Goal: Task Accomplishment & Management: Manage account settings

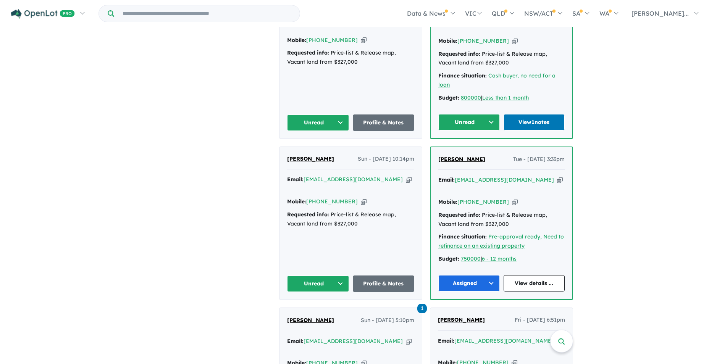
scroll to position [343, 0]
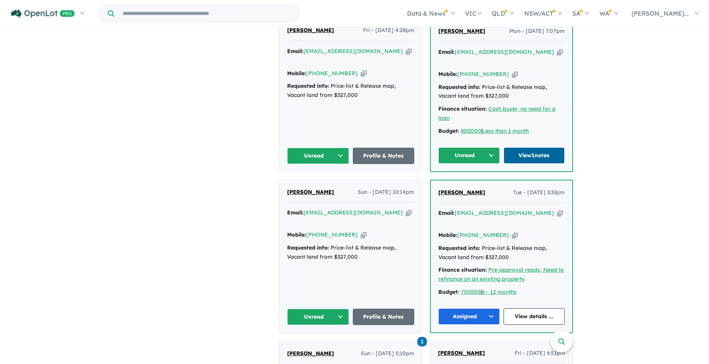
click at [536, 147] on link "View 1 notes" at bounding box center [533, 155] width 61 height 16
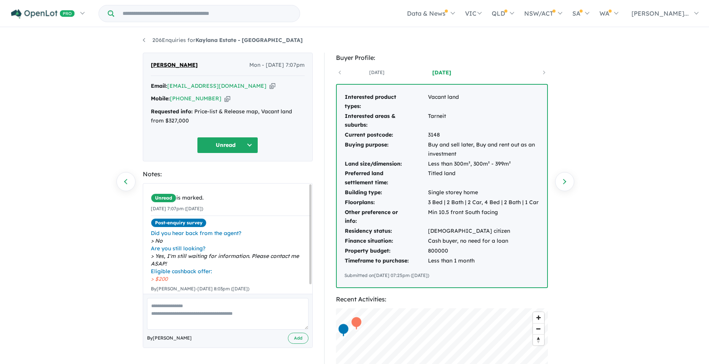
click at [245, 144] on button "Unread" at bounding box center [227, 145] width 61 height 16
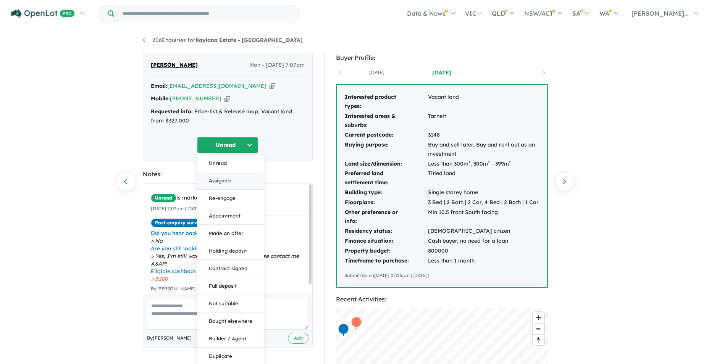
click at [226, 177] on button "Assigned" at bounding box center [230, 181] width 66 height 18
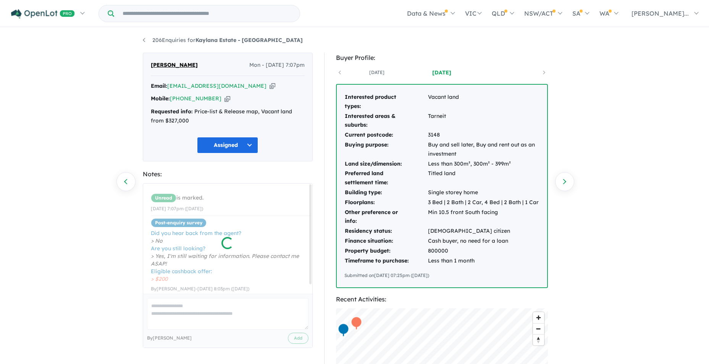
scroll to position [10, 0]
click at [173, 304] on textarea at bounding box center [227, 314] width 161 height 32
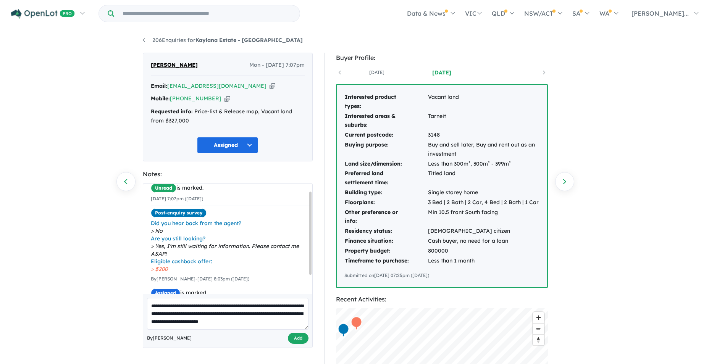
type textarea "**********"
click at [295, 338] on button "Add" at bounding box center [298, 338] width 21 height 11
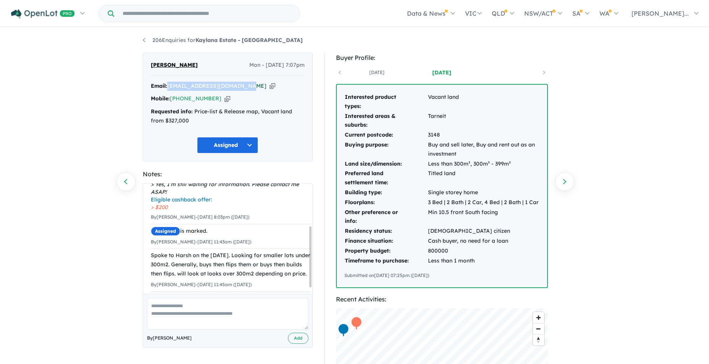
drag, startPoint x: 249, startPoint y: 87, endPoint x: 170, endPoint y: 89, distance: 79.0
click at [170, 89] on div "Email: harshbparekh007@yahoo.com Copied!" at bounding box center [228, 86] width 154 height 9
copy a%20Kaylana%20Estate%20-%20Tarneit"] "harshbparekh007@yahoo.com"
click at [143, 40] on link "206 Enquiries for Kaylana Estate - Tarneit" at bounding box center [223, 40] width 160 height 7
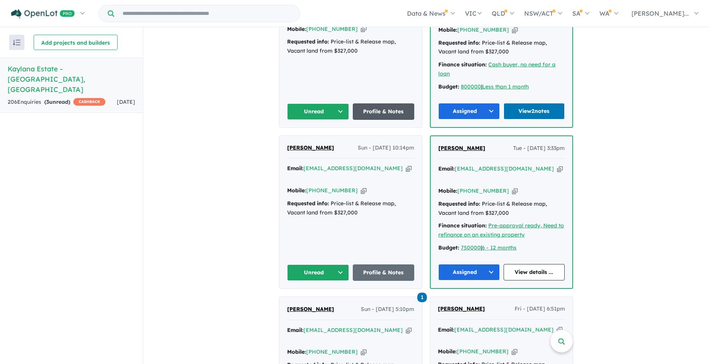
scroll to position [400, 0]
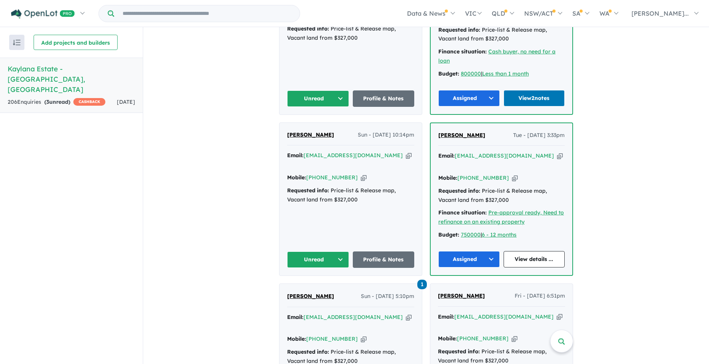
click at [338, 252] on button "Unread" at bounding box center [318, 260] width 62 height 16
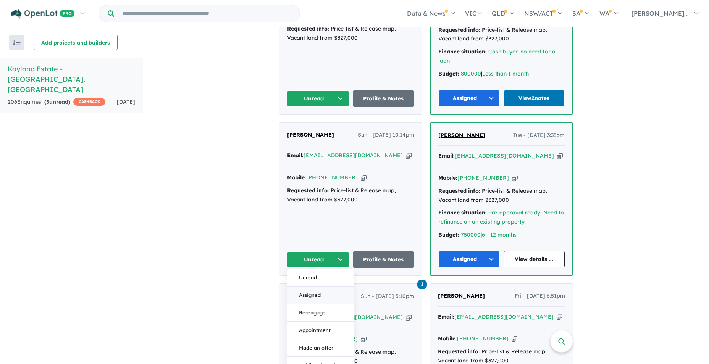
click at [318, 287] on button "Assigned" at bounding box center [320, 296] width 66 height 18
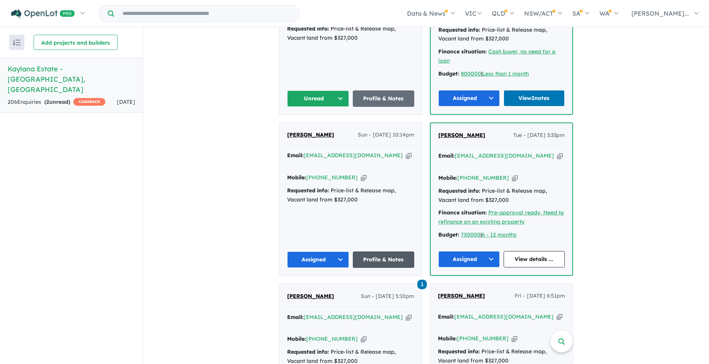
click at [396, 252] on link "Profile & Notes" at bounding box center [384, 260] width 62 height 16
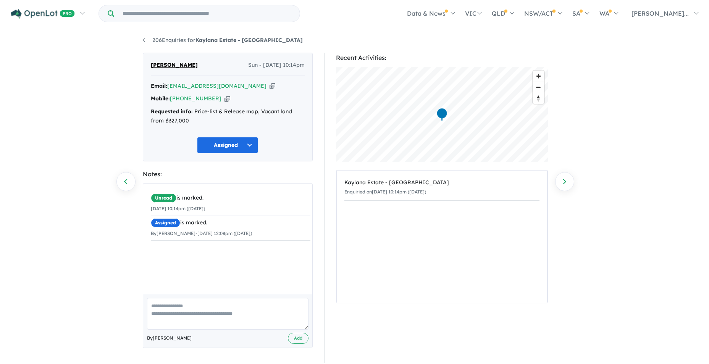
click at [158, 308] on textarea at bounding box center [227, 314] width 161 height 32
type textarea "**********"
click at [296, 337] on button "Add" at bounding box center [298, 338] width 21 height 11
click at [144, 39] on link "206 Enquiries for Kaylana Estate - Tarneit" at bounding box center [223, 40] width 160 height 7
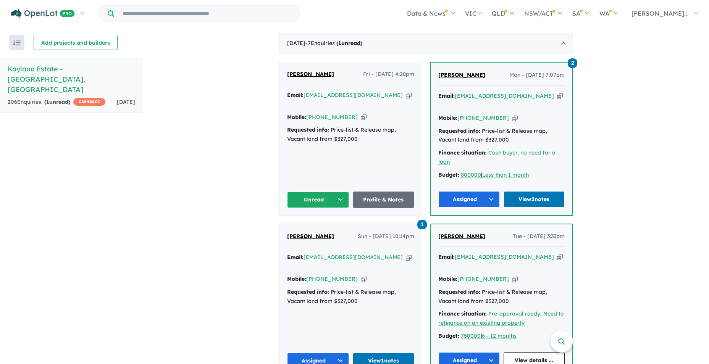
scroll to position [285, 0]
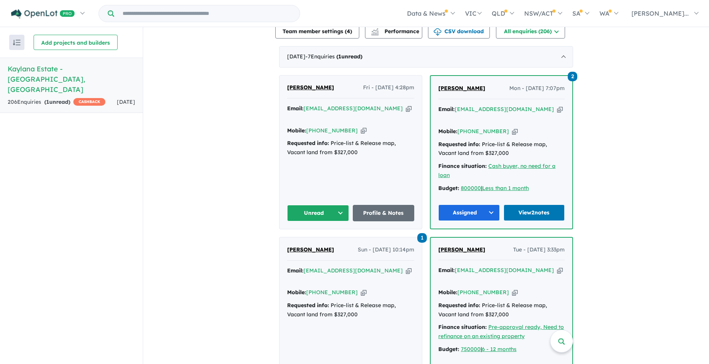
click at [336, 205] on button "Unread" at bounding box center [318, 213] width 62 height 16
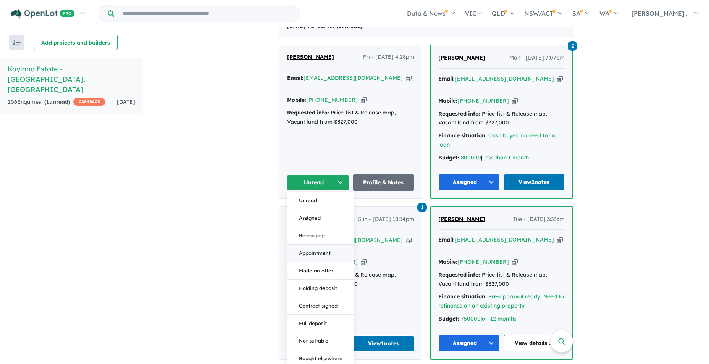
scroll to position [438, 0]
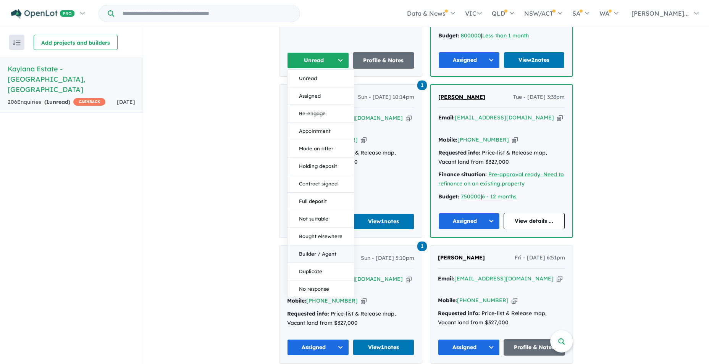
click at [304, 245] on button "Builder / Agent" at bounding box center [320, 254] width 66 height 18
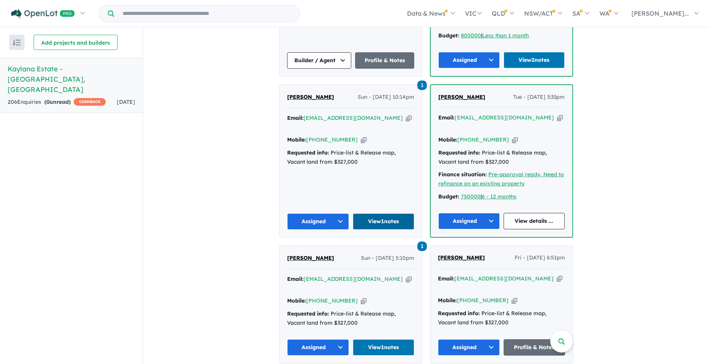
click at [377, 213] on link "View 1 notes" at bounding box center [384, 221] width 62 height 16
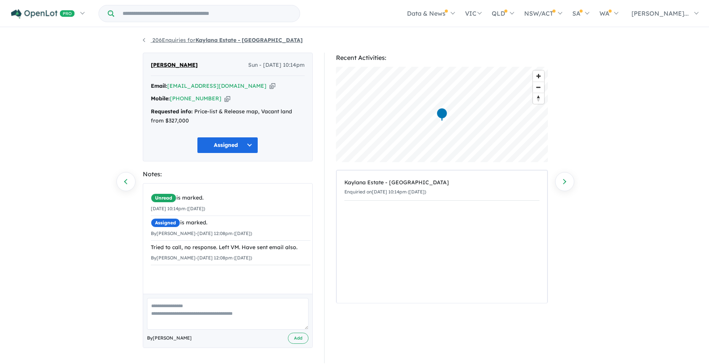
click at [144, 40] on link "206 Enquiries for Kaylana Estate - [GEOGRAPHIC_DATA]" at bounding box center [223, 40] width 160 height 7
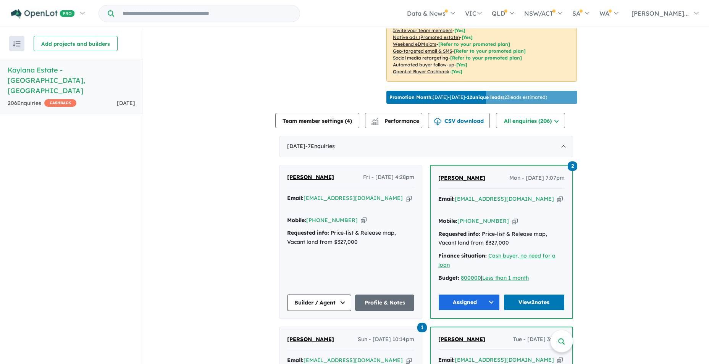
scroll to position [209, 0]
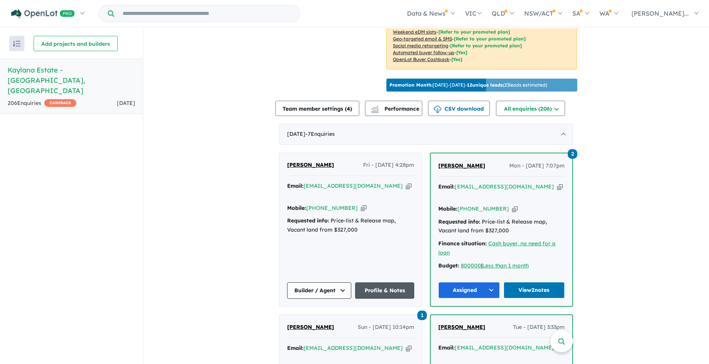
click at [374, 282] on link "Profile & Notes" at bounding box center [384, 290] width 59 height 16
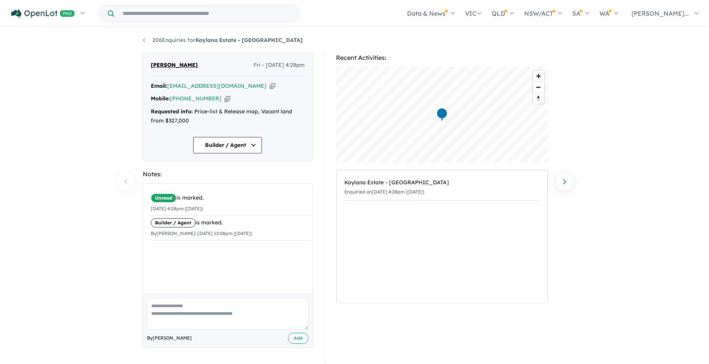
click at [171, 309] on textarea at bounding box center [227, 314] width 161 height 32
drag, startPoint x: 233, startPoint y: 86, endPoint x: 169, endPoint y: 89, distance: 64.2
click at [169, 89] on div "Email: [EMAIL_ADDRESS][DOMAIN_NAME] Copied!" at bounding box center [228, 86] width 154 height 9
drag, startPoint x: 169, startPoint y: 89, endPoint x: 174, endPoint y: 89, distance: 4.6
copy a%20Kaylana%20Estate%20-%20Tarneit"] "[EMAIL_ADDRESS][DOMAIN_NAME]"
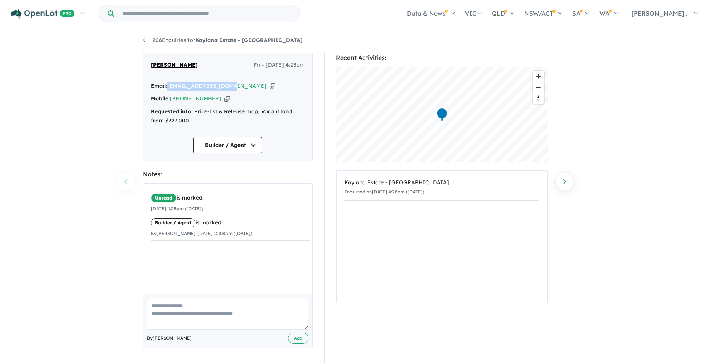
click at [157, 251] on div "Unread is marked. [DATE] 4:28pm ([DATE]) Builder / Agent is marked. By [PERSON_…" at bounding box center [230, 242] width 175 height 116
click at [168, 308] on textarea at bounding box center [227, 314] width 161 height 32
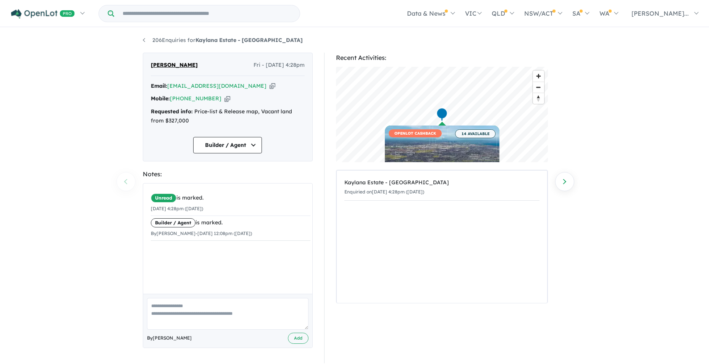
click at [170, 302] on textarea at bounding box center [227, 314] width 161 height 32
click at [185, 307] on textarea "**********" at bounding box center [227, 314] width 161 height 32
type textarea "**********"
click at [300, 335] on button "Add" at bounding box center [298, 338] width 21 height 11
drag, startPoint x: 235, startPoint y: 86, endPoint x: 167, endPoint y: 88, distance: 67.6
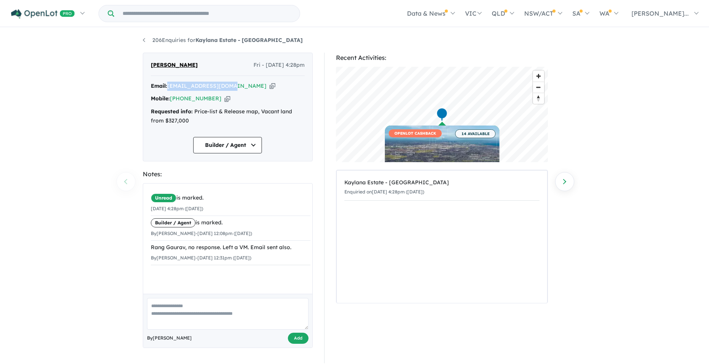
click at [167, 88] on div "Email: [EMAIL_ADDRESS][DOMAIN_NAME] Copied!" at bounding box center [228, 86] width 154 height 9
drag, startPoint x: 167, startPoint y: 88, endPoint x: 176, endPoint y: 88, distance: 8.8
copy div "[EMAIL_ADDRESS][DOMAIN_NAME]"
